Goal: Task Accomplishment & Management: Use online tool/utility

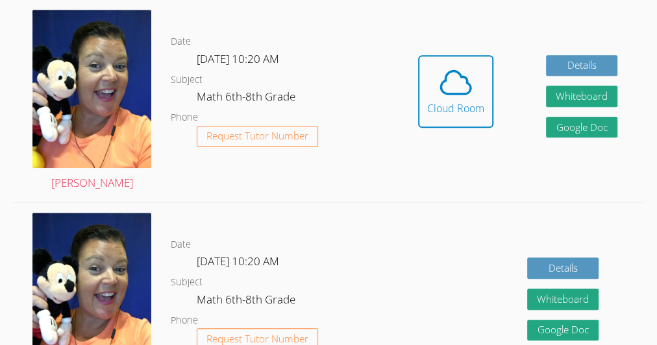
scroll to position [423, 0]
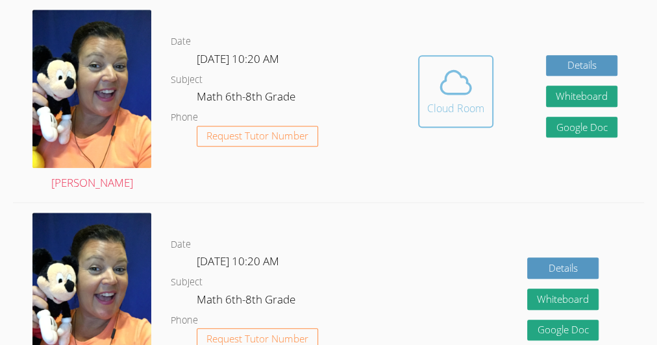
click at [448, 110] on div "Cloud Room" at bounding box center [455, 109] width 57 height 16
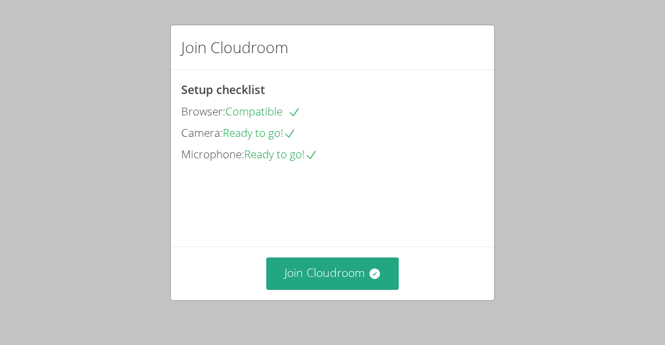
click at [484, 30] on div "Join Cloudroom" at bounding box center [332, 47] width 323 height 45
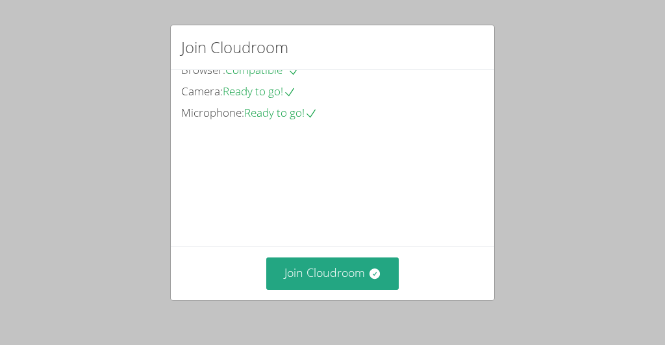
scroll to position [62, 0]
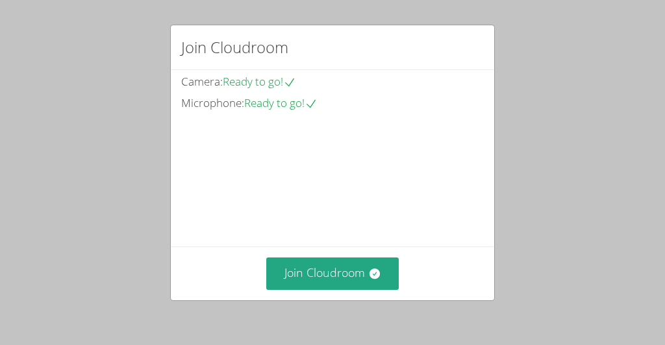
click at [478, 238] on div "Setup checklist Browser: Compatible Camera: Ready to go! Microphone: Ready to g…" at bounding box center [332, 158] width 323 height 177
click at [376, 221] on video at bounding box center [278, 171] width 195 height 97
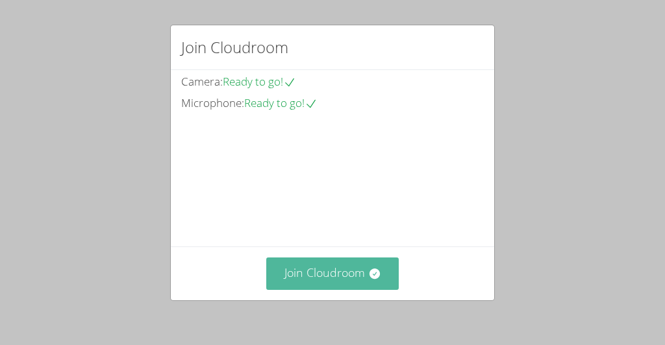
click at [326, 272] on button "Join Cloudroom" at bounding box center [332, 274] width 133 height 32
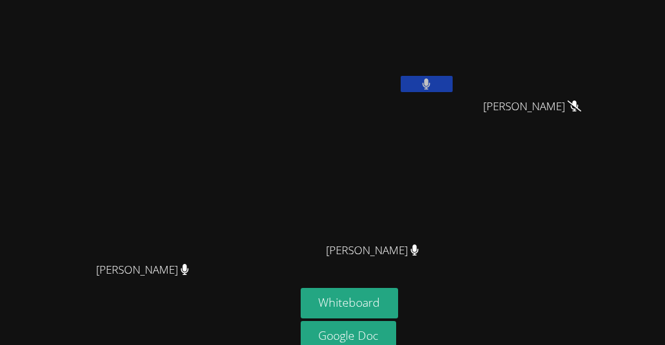
click at [452, 76] on button at bounding box center [426, 84] width 52 height 16
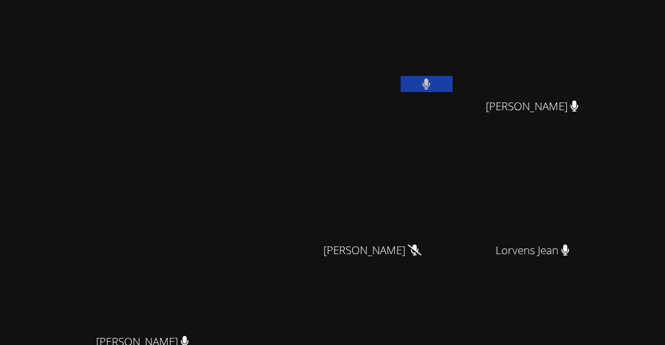
click at [452, 76] on button at bounding box center [426, 84] width 52 height 16
click at [433, 80] on button at bounding box center [426, 84] width 52 height 16
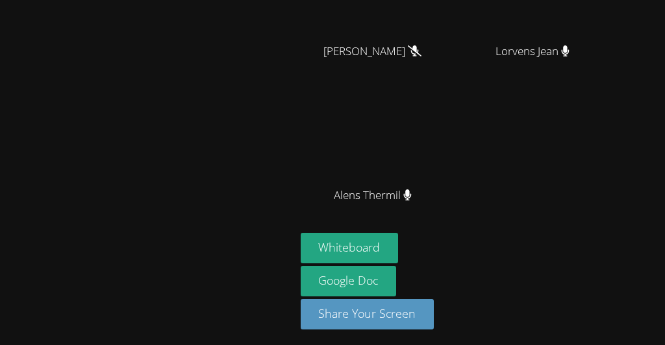
scroll to position [167, 0]
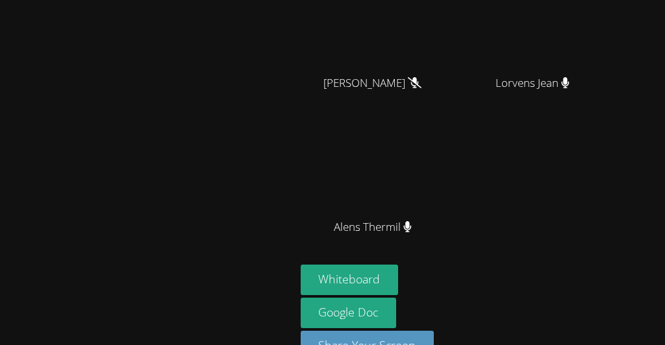
click at [512, 179] on div "Stars-Nica Germeus Guervensley Charles Guervensley Charles Kayla Villarson Kayl…" at bounding box center [458, 51] width 314 height 427
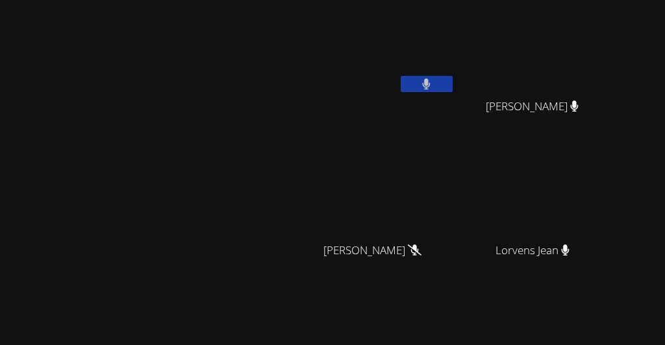
click at [396, 123] on div "Stars-Nica Germeus" at bounding box center [378, 74] width 154 height 139
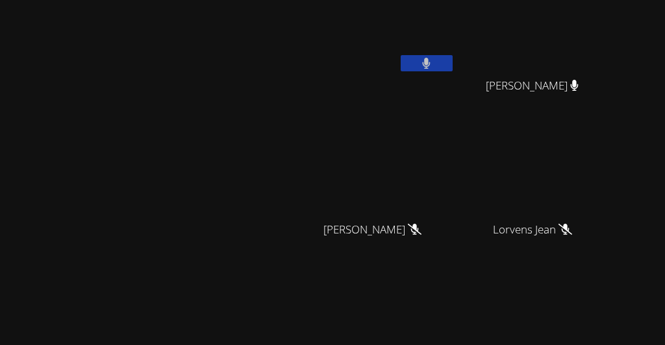
scroll to position [10, 0]
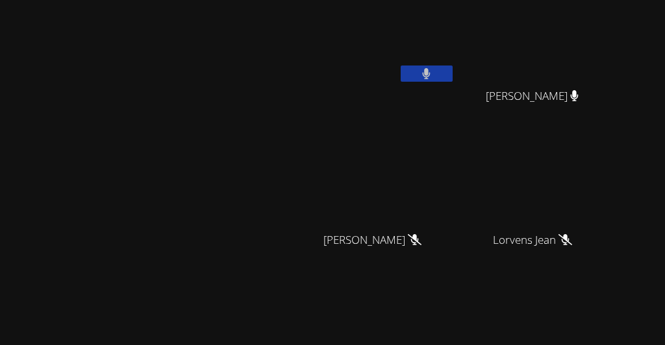
click at [452, 71] on button at bounding box center [426, 74] width 52 height 16
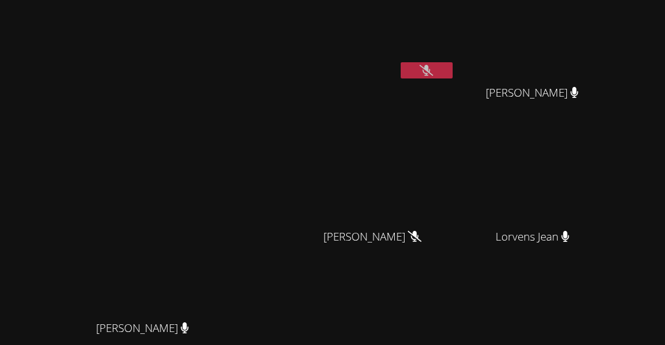
scroll to position [9, 0]
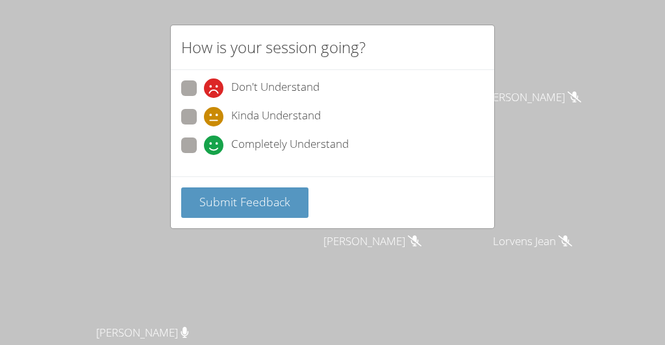
click at [204, 155] on span at bounding box center [204, 155] width 0 height 0
click at [204, 149] on input "Completely Understand" at bounding box center [209, 143] width 11 height 11
radio input "true"
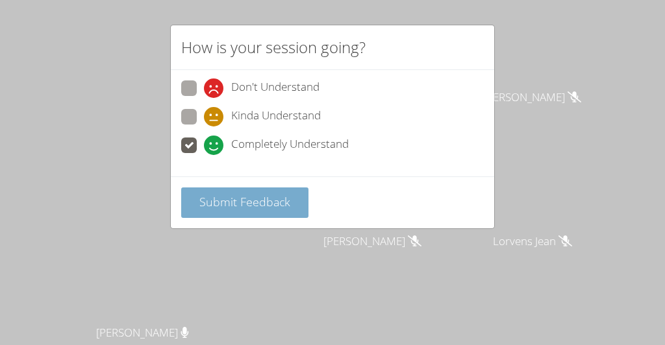
click at [212, 206] on span "Submit Feedback" at bounding box center [244, 202] width 91 height 16
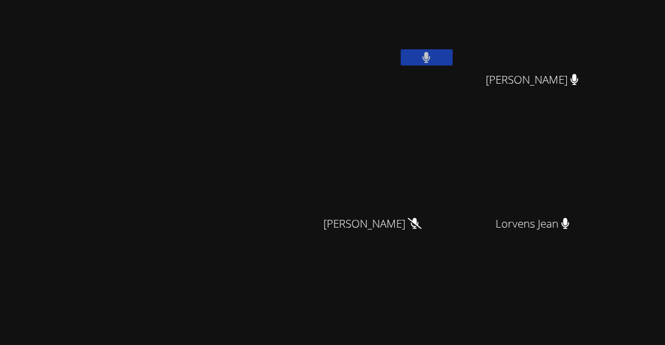
scroll to position [0, 0]
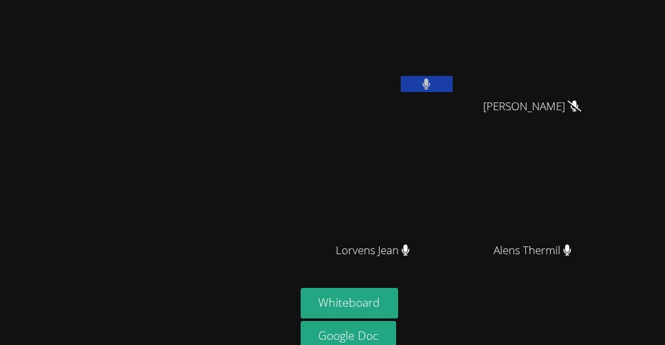
click at [430, 82] on icon at bounding box center [427, 84] width 8 height 11
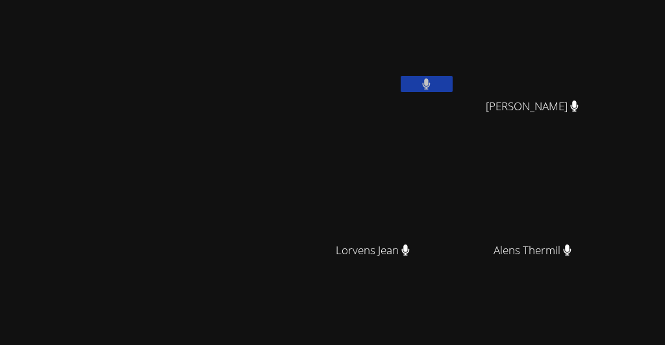
click at [430, 80] on icon at bounding box center [427, 84] width 8 height 11
click at [455, 245] on div "Alens Thermil" at bounding box center [378, 262] width 154 height 52
click at [455, 190] on video at bounding box center [378, 192] width 154 height 87
click at [455, 193] on video at bounding box center [378, 192] width 154 height 87
click at [455, 215] on video at bounding box center [378, 192] width 154 height 87
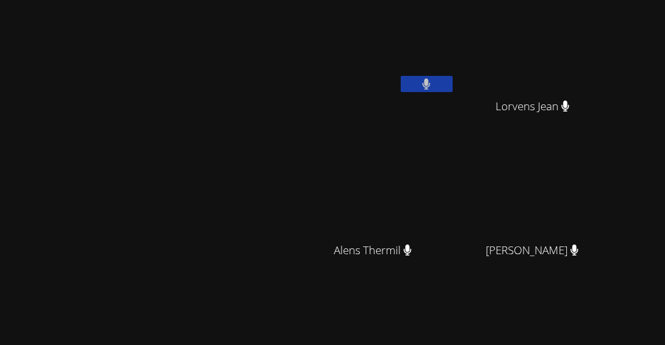
click at [455, 210] on video at bounding box center [378, 192] width 154 height 87
click at [400, 177] on video at bounding box center [378, 192] width 154 height 87
drag, startPoint x: 410, startPoint y: 197, endPoint x: 396, endPoint y: 192, distance: 15.0
click at [396, 192] on video at bounding box center [378, 192] width 154 height 87
drag, startPoint x: 396, startPoint y: 192, endPoint x: 463, endPoint y: -16, distance: 218.2
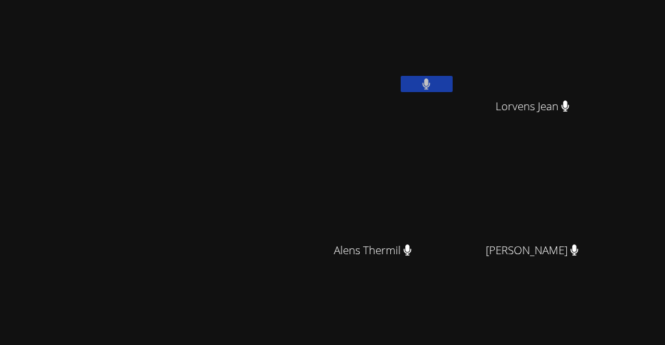
click at [463, 0] on html "Peggy Koutas Stars-Nica Germeus Lorvens Jean Lorvens Jean Alens Thermil Alens T…" at bounding box center [332, 172] width 665 height 345
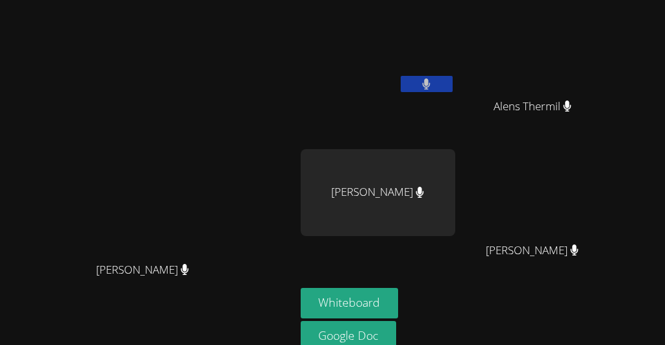
drag, startPoint x: 386, startPoint y: 80, endPoint x: 411, endPoint y: 82, distance: 24.7
click at [411, 82] on div "Stars-Nica Germeus" at bounding box center [378, 51] width 154 height 93
